Goal: Task Accomplishment & Management: Manage account settings

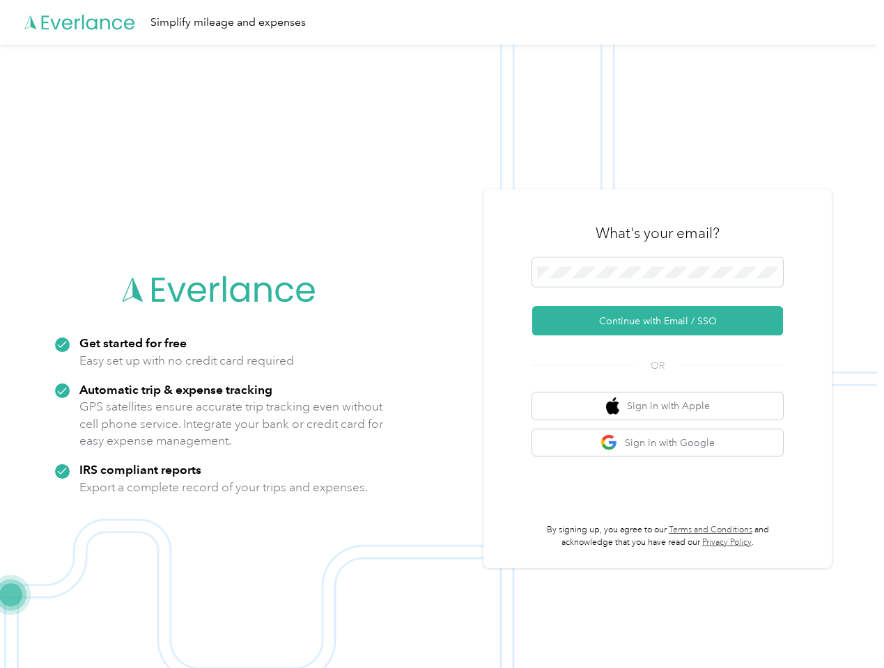
click at [441, 334] on img at bounding box center [438, 379] width 877 height 668
click at [441, 22] on div "Simplify mileage and expenses" at bounding box center [438, 22] width 877 height 45
click at [663, 321] on button "Continue with Email / SSO" at bounding box center [657, 320] width 251 height 29
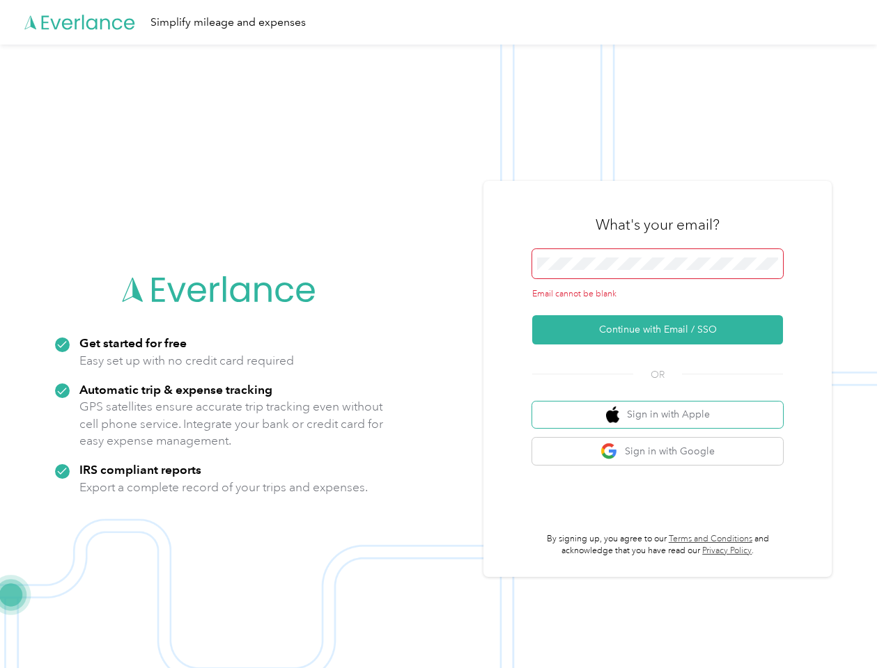
click at [663, 406] on button "Sign in with Apple" at bounding box center [657, 415] width 251 height 27
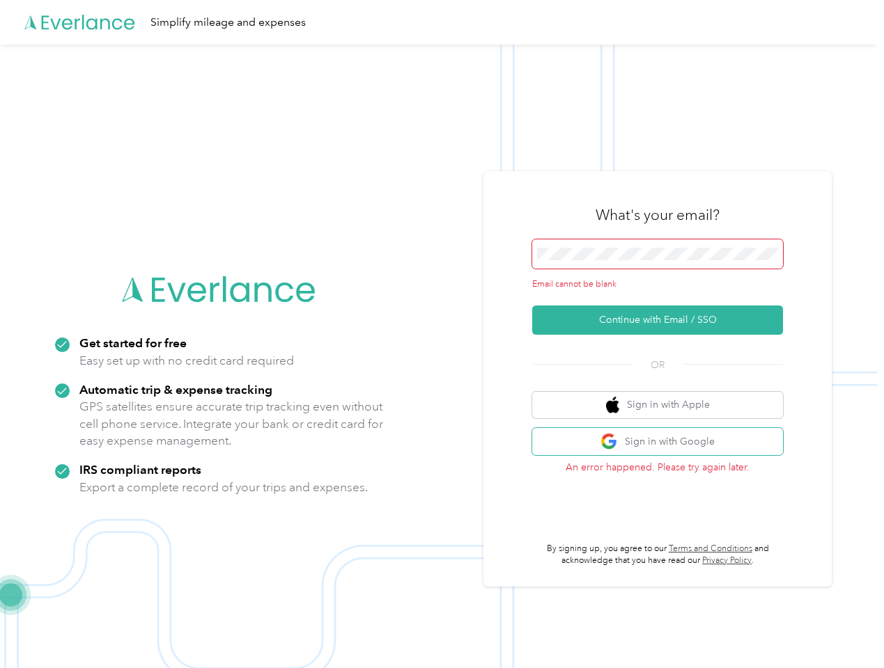
click at [663, 443] on button "Sign in with Google" at bounding box center [657, 441] width 251 height 27
